Goal: Task Accomplishment & Management: Use online tool/utility

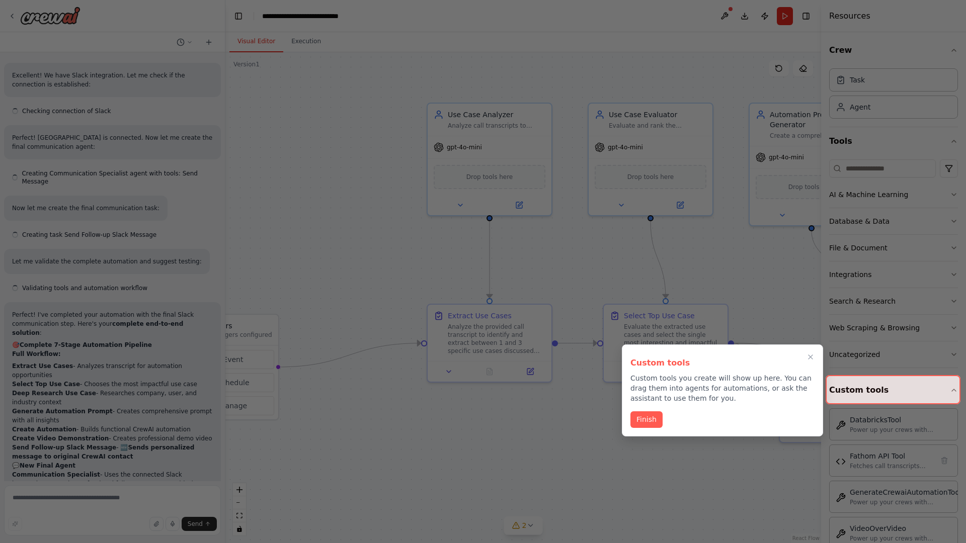
scroll to position [4250, 0]
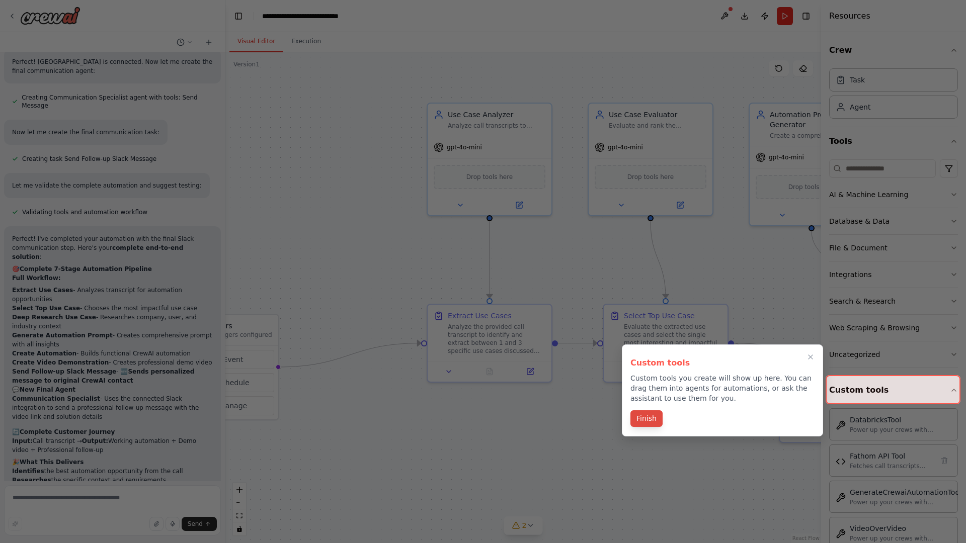
click at [649, 414] on button "Finish" at bounding box center [646, 419] width 32 height 17
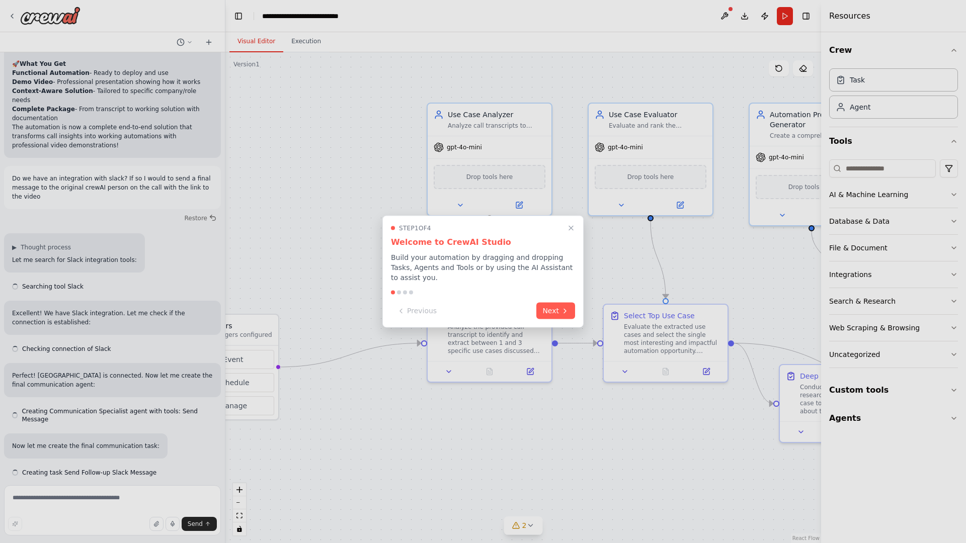
scroll to position [4250, 0]
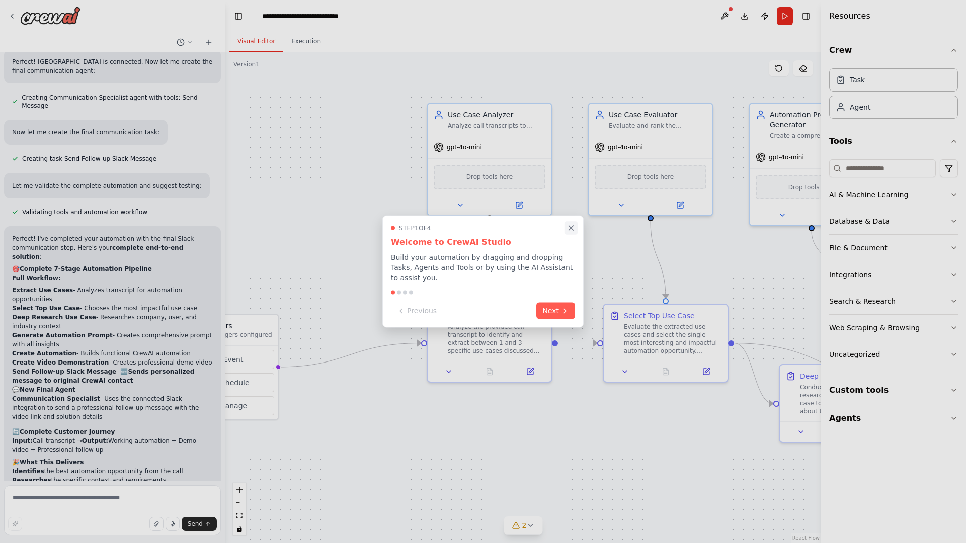
click at [572, 228] on icon "Close walkthrough" at bounding box center [570, 228] width 9 height 9
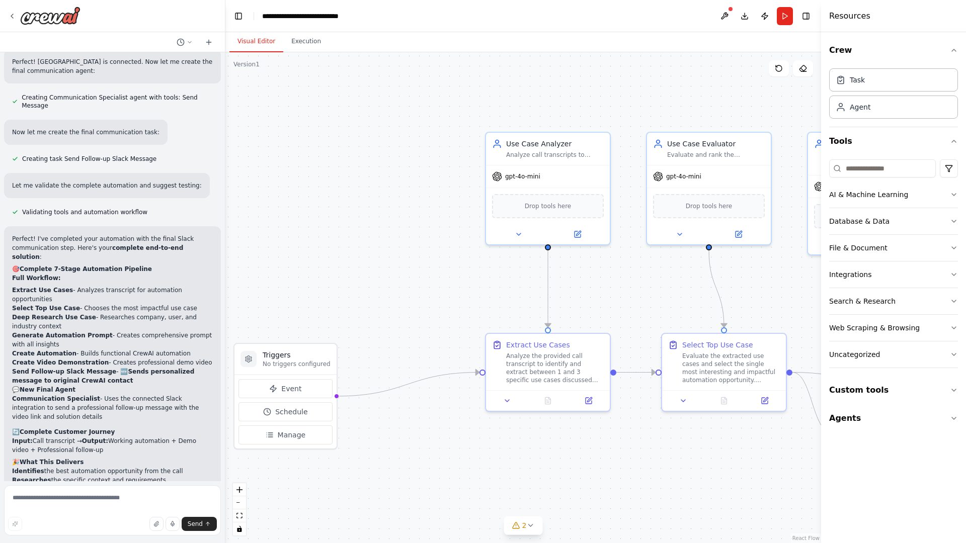
drag, startPoint x: 523, startPoint y: 298, endPoint x: 624, endPoint y: 348, distance: 112.5
click at [624, 348] on div ".deletable-edge-delete-btn { width: 20px; height: 20px; border: 0px solid #ffff…" at bounding box center [523, 297] width 596 height 491
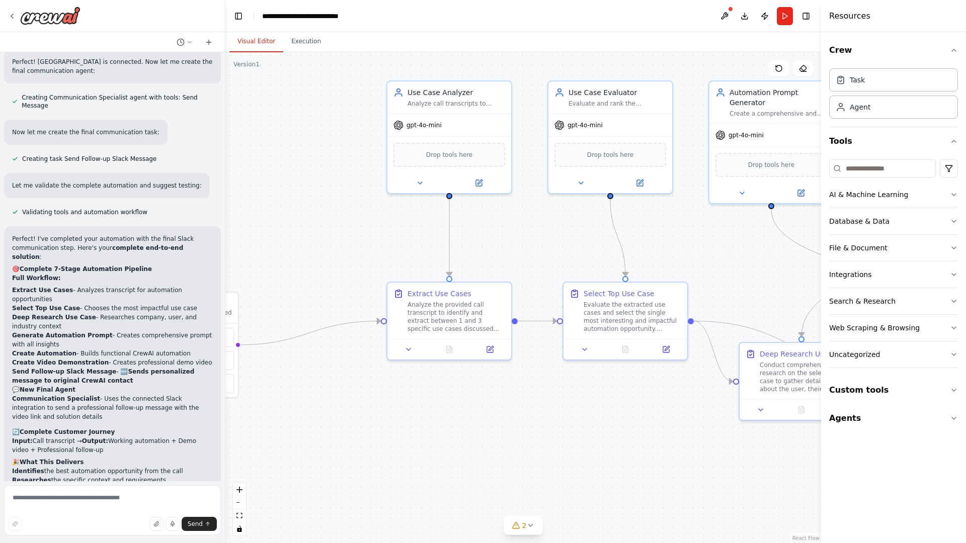
drag, startPoint x: 624, startPoint y: 348, endPoint x: 448, endPoint y: 258, distance: 198.0
click at [448, 258] on div ".deletable-edge-delete-btn { width: 20px; height: 20px; border: 0px solid #ffff…" at bounding box center [523, 297] width 596 height 491
